Goal: Navigation & Orientation: Find specific page/section

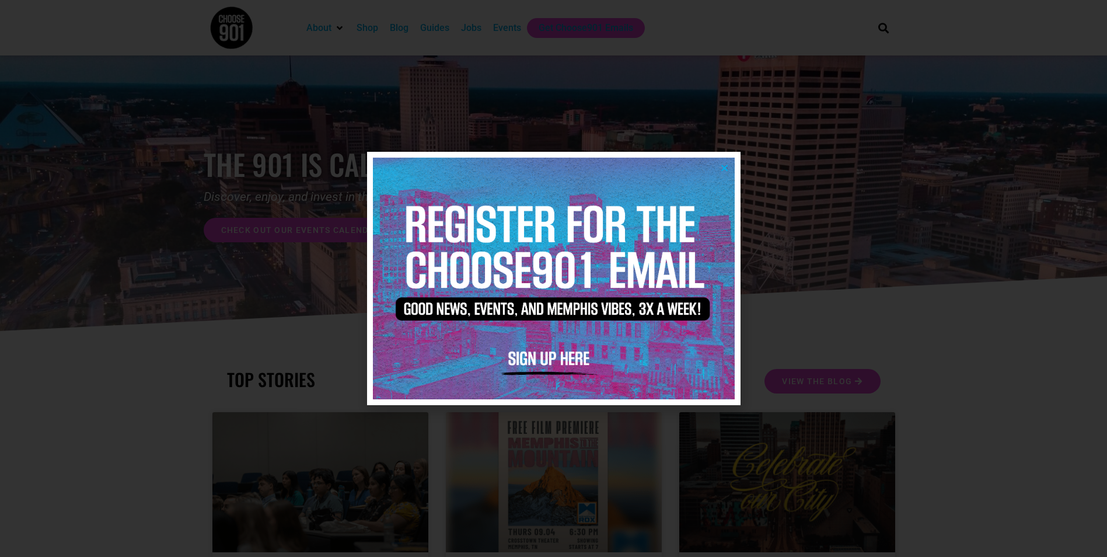
click at [726, 163] on icon "Close" at bounding box center [724, 167] width 9 height 9
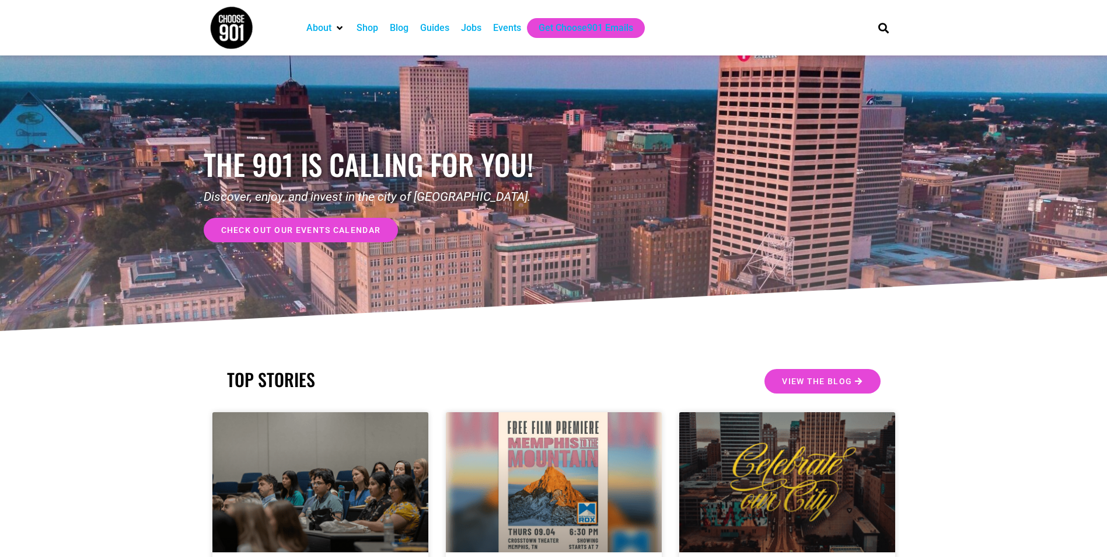
click at [404, 29] on div "Blog" at bounding box center [399, 28] width 19 height 14
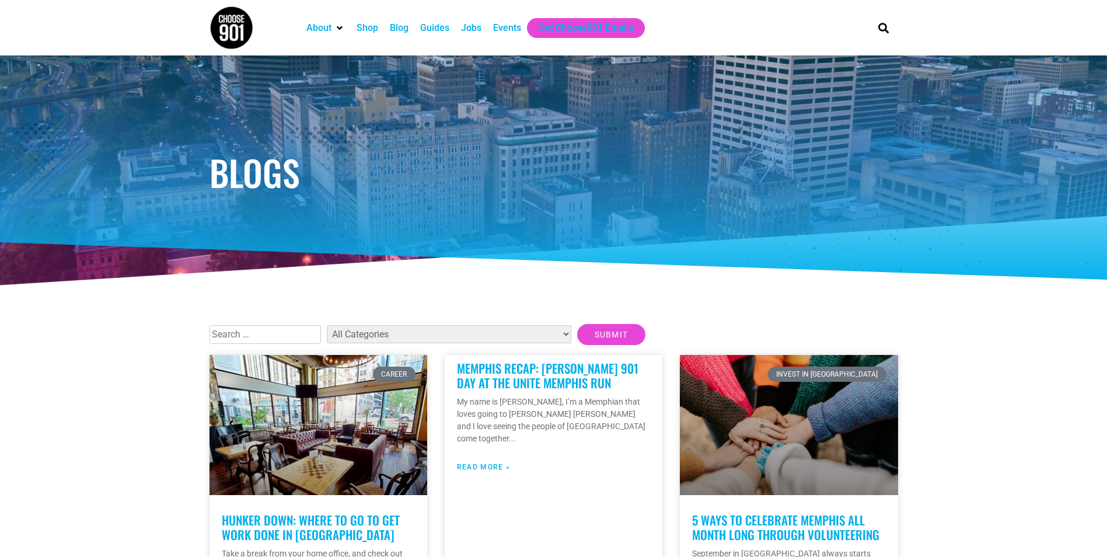
click at [426, 27] on div "Guides" at bounding box center [434, 28] width 29 height 14
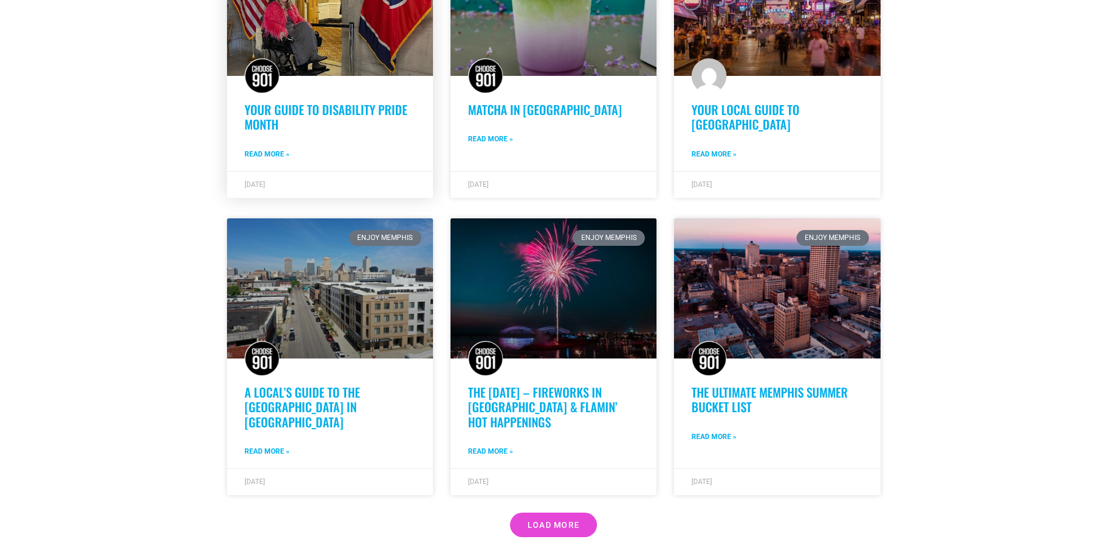
scroll to position [758, 0]
